Goal: Navigation & Orientation: Find specific page/section

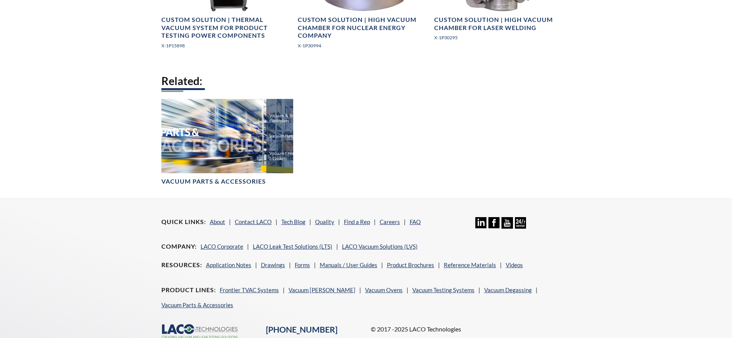
scroll to position [1384, 0]
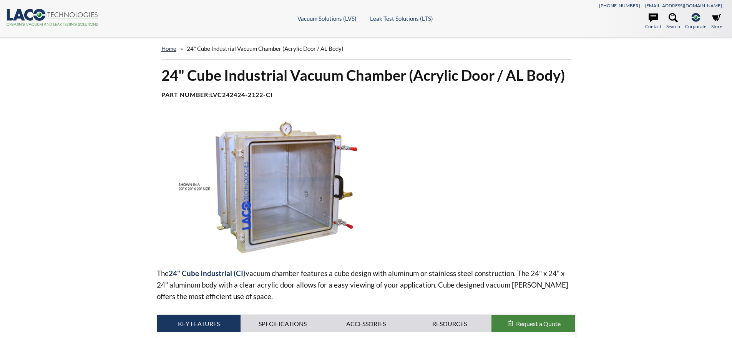
click at [171, 50] on link "home" at bounding box center [168, 48] width 15 height 7
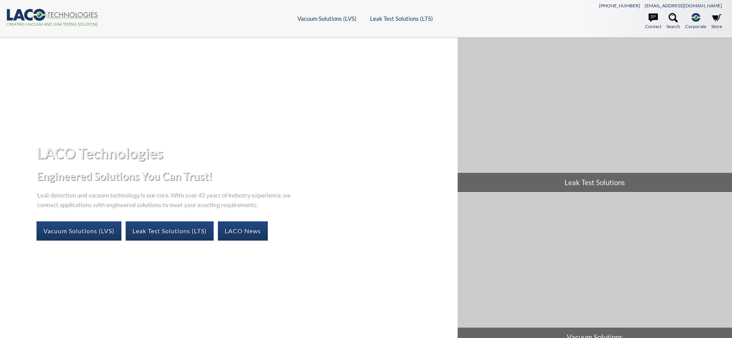
select select "Language Translate Widget"
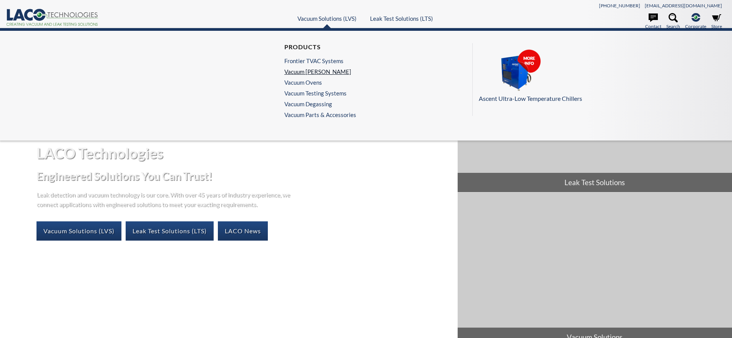
click at [320, 70] on link "Vacuum [PERSON_NAME]" at bounding box center [318, 71] width 68 height 7
